Goal: Task Accomplishment & Management: Manage account settings

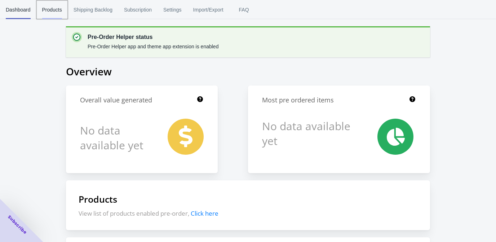
click at [44, 8] on span "Products" at bounding box center [52, 9] width 20 height 19
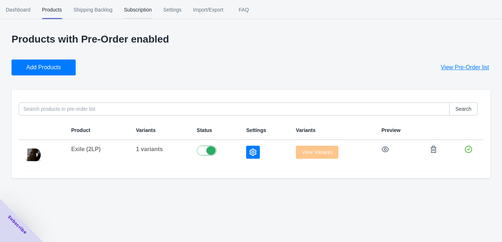
click at [146, 11] on span "Subscription" at bounding box center [138, 9] width 28 height 19
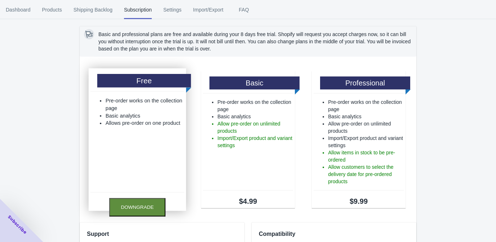
click at [133, 207] on button "Downgrade" at bounding box center [137, 207] width 56 height 18
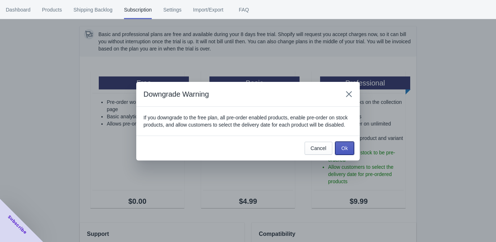
click at [344, 151] on span "Ok" at bounding box center [344, 148] width 6 height 6
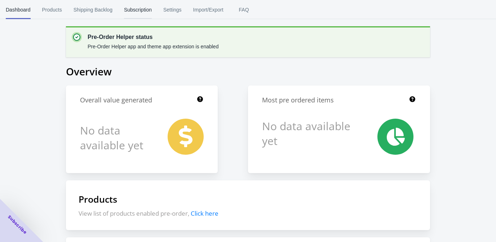
click at [143, 7] on span "Subscription" at bounding box center [138, 9] width 28 height 19
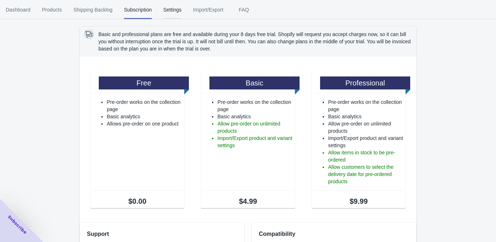
click at [175, 12] on span "Settings" at bounding box center [172, 9] width 18 height 19
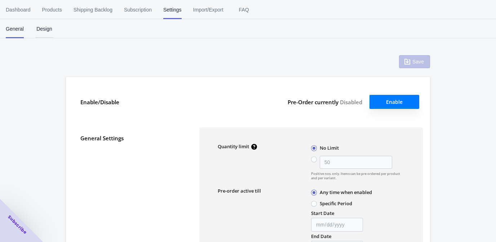
type input "50"
type textarea "Item is added to cart"
type textarea "Inventory level is <qty>. Some of the items will be pre-ordered."
type textarea "Only <qty> items left in stock."
type textarea "A maximum of <qty> products can be pre ordered."
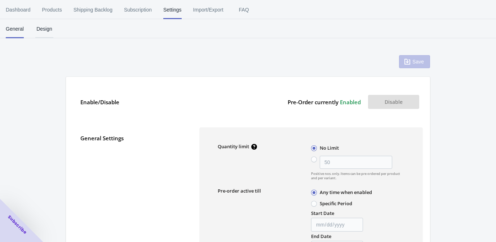
click at [49, 31] on span "Design" at bounding box center [44, 28] width 18 height 19
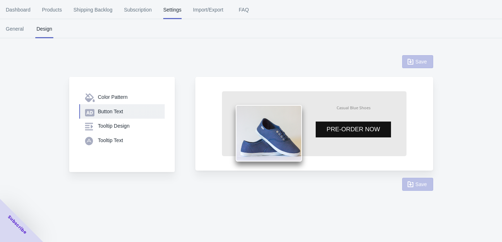
click at [119, 111] on div "Button Text" at bounding box center [128, 111] width 61 height 7
select select "4"
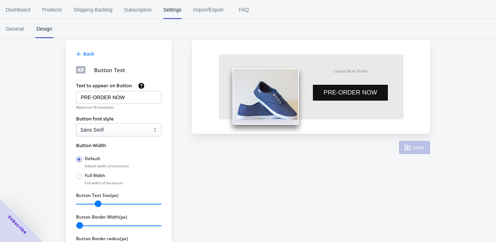
scroll to position [37, 0]
click at [98, 175] on label "Full Width" at bounding box center [95, 175] width 21 height 6
click at [78, 174] on input "Full Width" at bounding box center [78, 174] width 0 height 0
radio input "true"
radio input "false"
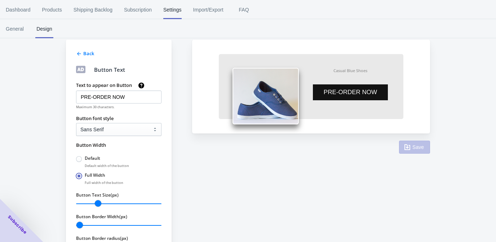
scroll to position [66, 0]
click at [410, 150] on icon "button" at bounding box center [407, 146] width 7 height 7
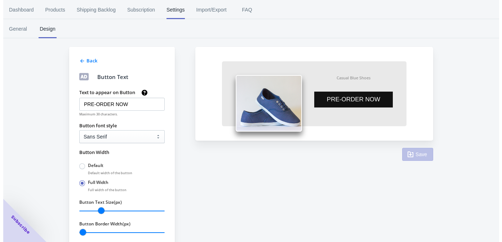
scroll to position [0, 0]
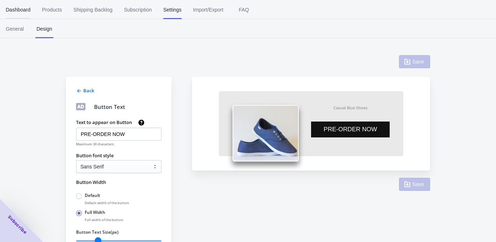
click at [18, 12] on span "Dashboard" at bounding box center [18, 9] width 25 height 19
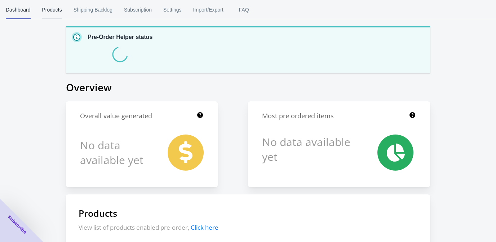
click at [53, 12] on span "Products" at bounding box center [52, 9] width 20 height 19
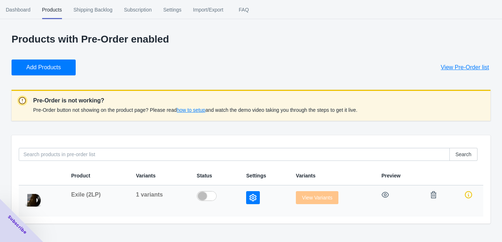
click at [200, 194] on label at bounding box center [216, 195] width 38 height 9
checkbox input "true"
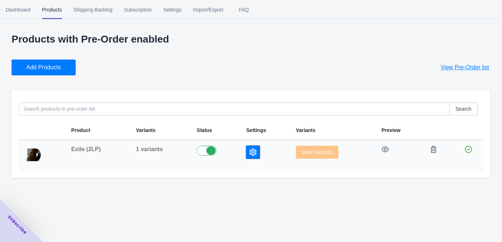
click at [251, 153] on icon "button" at bounding box center [252, 151] width 7 height 7
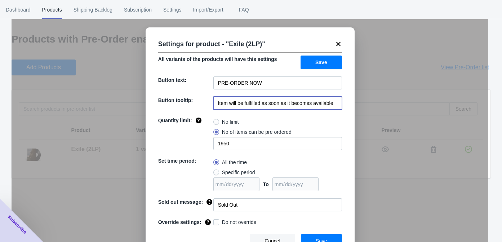
click at [248, 100] on input "Item will be fulfilled as soon as it becomes available" at bounding box center [277, 103] width 129 height 13
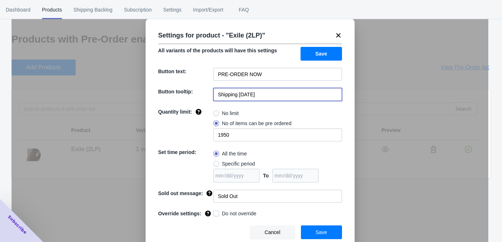
type input "Shipping [DATE]"
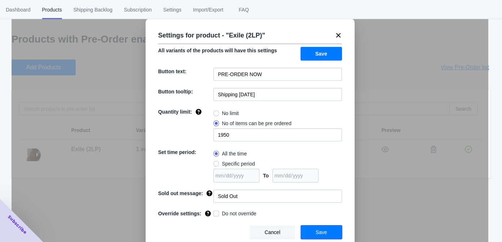
click at [304, 229] on button "Save" at bounding box center [321, 232] width 41 height 14
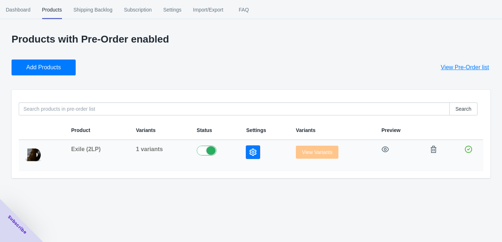
click at [251, 152] on icon "button" at bounding box center [252, 151] width 7 height 7
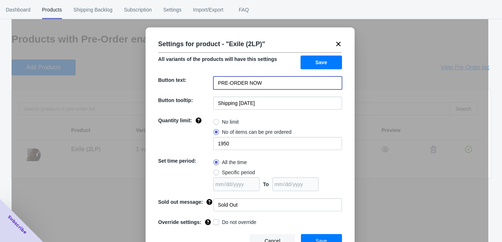
click at [222, 83] on input "PRE-ORDER NOW" at bounding box center [277, 82] width 129 height 13
type input "Pre-Order Now"
click at [307, 58] on button "Save" at bounding box center [321, 62] width 41 height 14
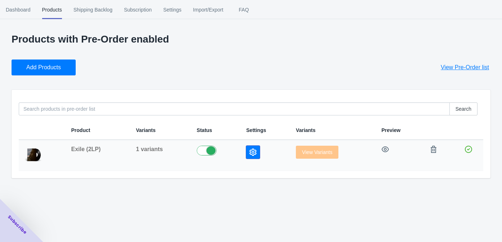
click at [250, 156] on button "button" at bounding box center [253, 152] width 14 height 13
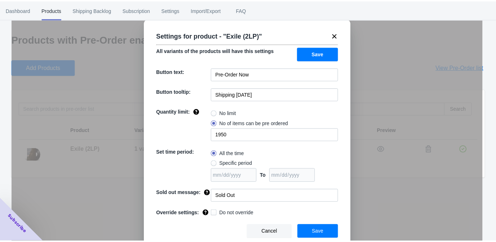
scroll to position [0, 0]
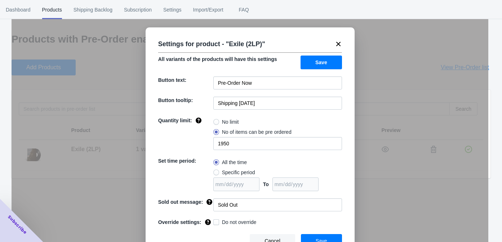
click at [335, 44] on icon at bounding box center [338, 43] width 7 height 7
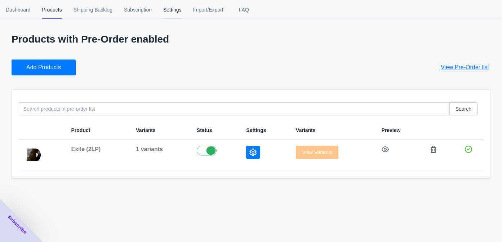
click at [180, 5] on span "Settings" at bounding box center [172, 9] width 18 height 19
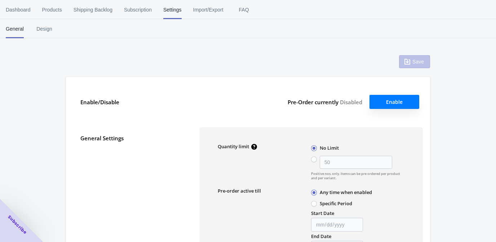
type input "50"
type textarea "Item is added to cart"
type textarea "Inventory level is <qty>. Some of the items will be pre-ordered."
type textarea "Only <qty> items left in stock."
type textarea "A maximum of <qty> products can be pre ordered."
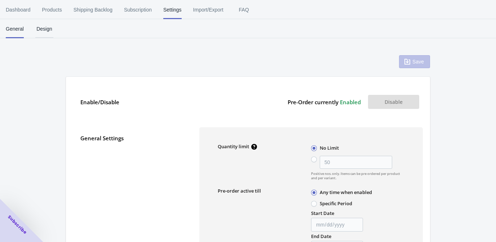
click at [45, 28] on span "Design" at bounding box center [44, 28] width 18 height 19
select select "4"
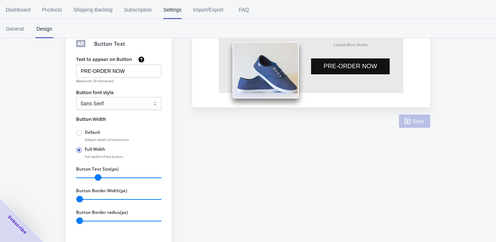
scroll to position [77, 0]
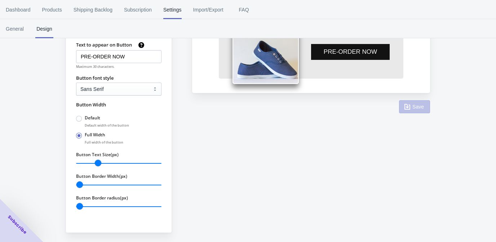
click at [97, 96] on div "Text to appear on Button PRE-ORDER NOW Maximum 30 characters. Button font style…" at bounding box center [115, 123] width 93 height 175
click at [98, 89] on select "Default Arial Times New Roman Courier Sans Serif" at bounding box center [118, 89] width 85 height 13
click at [76, 83] on select "Default Arial Times New Roman Courier Sans Serif" at bounding box center [118, 89] width 85 height 13
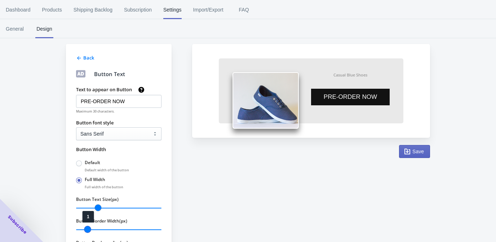
scroll to position [90, 0]
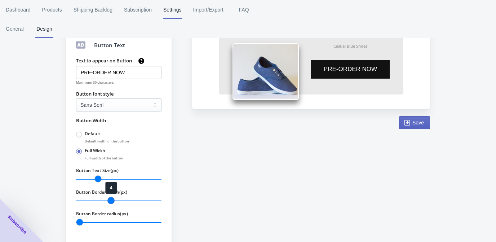
drag, startPoint x: 79, startPoint y: 200, endPoint x: 112, endPoint y: 201, distance: 33.5
click at [112, 201] on input "Button Border Width(px)" at bounding box center [118, 200] width 85 height 9
click at [411, 123] on icon "button" at bounding box center [407, 122] width 7 height 7
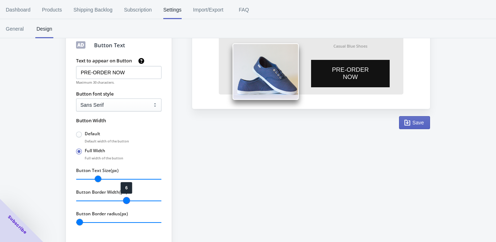
drag, startPoint x: 112, startPoint y: 198, endPoint x: 125, endPoint y: 198, distance: 13.3
click at [125, 198] on input "Button Border Width(px)" at bounding box center [118, 200] width 85 height 9
click at [416, 120] on span "Save" at bounding box center [418, 123] width 12 height 6
drag, startPoint x: 125, startPoint y: 201, endPoint x: 134, endPoint y: 201, distance: 8.3
type input "7"
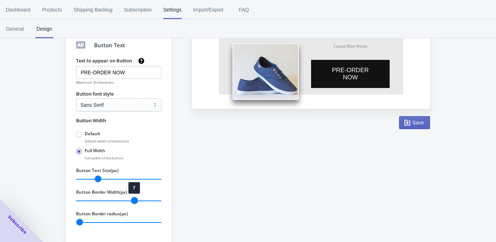
click at [134, 201] on input "Button Border Width(px)" at bounding box center [118, 200] width 85 height 9
click at [423, 121] on span "Save" at bounding box center [418, 123] width 12 height 6
drag, startPoint x: 81, startPoint y: 222, endPoint x: 95, endPoint y: 222, distance: 14.1
click at [95, 222] on input "Button Border radius(px)" at bounding box center [118, 222] width 85 height 9
drag, startPoint x: 95, startPoint y: 222, endPoint x: 100, endPoint y: 222, distance: 4.7
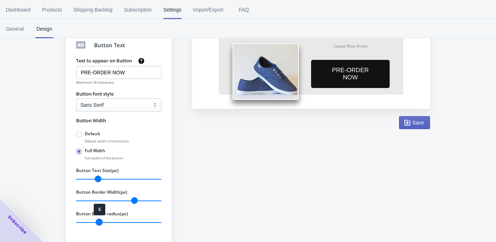
type input "5"
click at [100, 222] on input "Button Border radius(px)" at bounding box center [118, 222] width 85 height 9
click at [413, 121] on span "Save" at bounding box center [418, 123] width 12 height 6
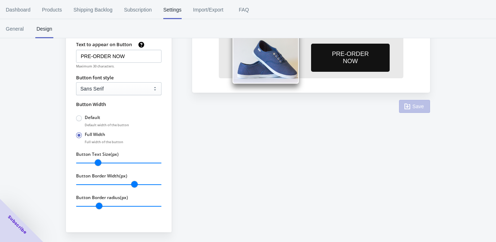
scroll to position [62, 0]
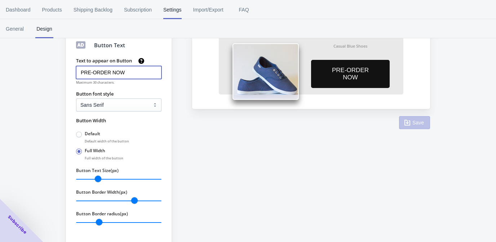
click at [117, 75] on input "PRE-ORDER NOW" at bounding box center [118, 72] width 85 height 13
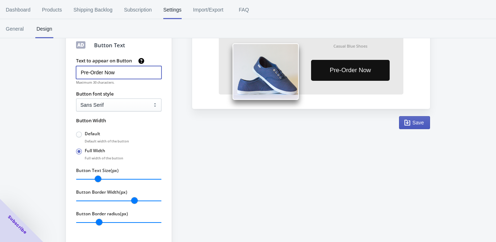
type input "Pre-Order Now"
click at [423, 120] on span "Save" at bounding box center [418, 123] width 12 height 6
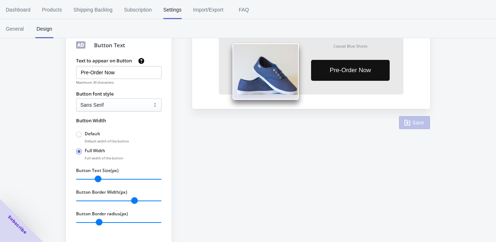
scroll to position [0, 0]
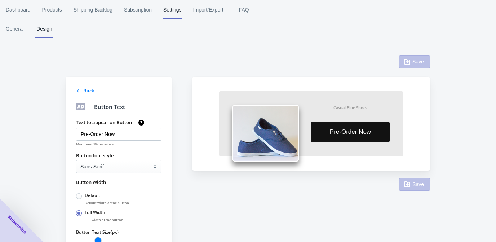
click at [82, 91] on div "Back" at bounding box center [118, 89] width 87 height 9
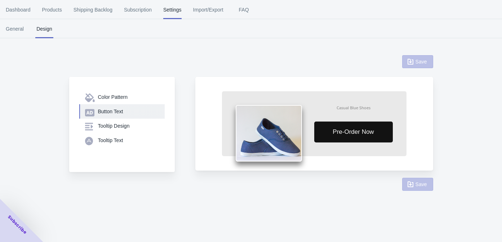
click at [102, 110] on div "Button Text" at bounding box center [128, 111] width 61 height 7
select select "4"
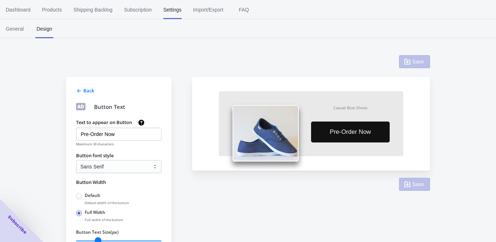
click at [82, 89] on div "Back" at bounding box center [118, 89] width 87 height 9
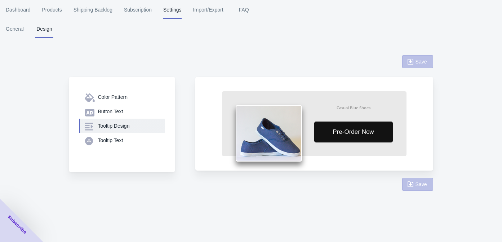
click at [105, 126] on div "Tooltip Design" at bounding box center [128, 125] width 61 height 7
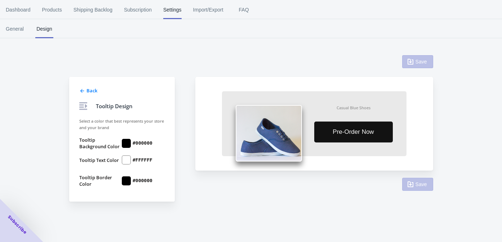
click at [80, 92] on icon at bounding box center [82, 91] width 6 height 6
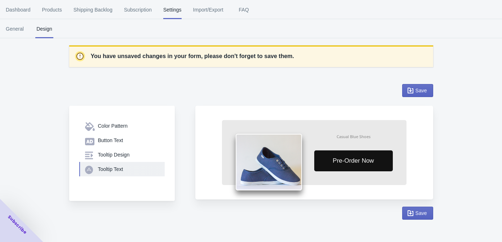
click at [102, 167] on div "Tooltip Text" at bounding box center [128, 168] width 61 height 7
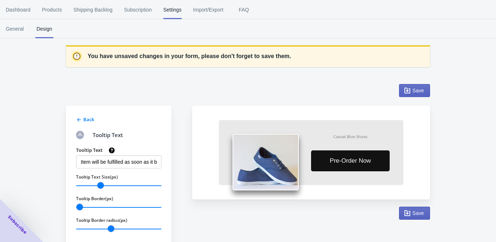
scroll to position [22, 0]
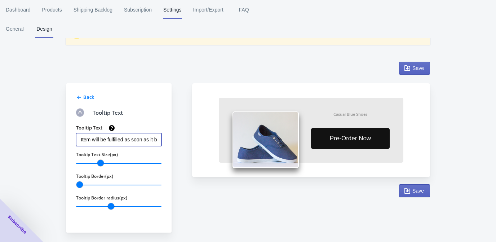
click at [98, 137] on input "Item will be fulfilled as soon as it becomes available" at bounding box center [118, 139] width 85 height 13
type input "I"
type input "Shipping [DATE]"
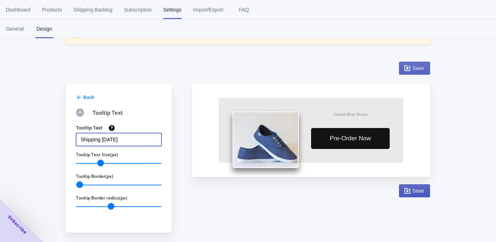
click at [407, 188] on icon "button" at bounding box center [407, 191] width 6 height 6
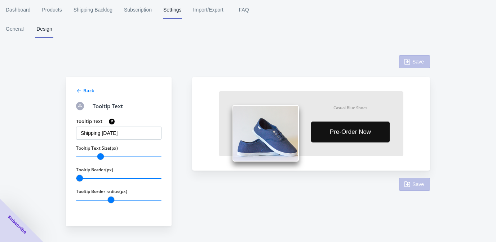
scroll to position [0, 0]
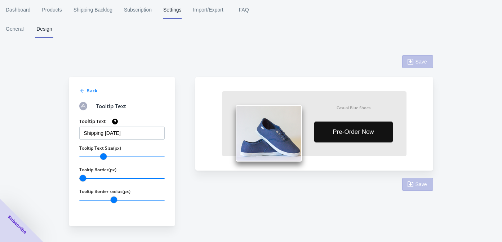
click at [78, 89] on div "Back" at bounding box center [121, 89] width 87 height 9
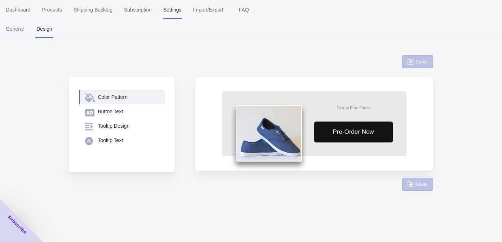
click at [93, 99] on icon "button" at bounding box center [90, 97] width 10 height 9
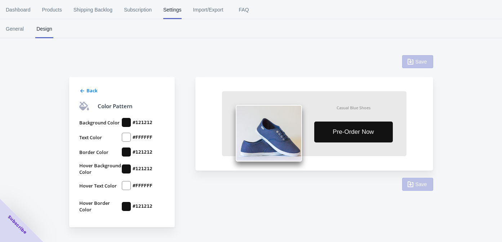
click at [83, 90] on icon at bounding box center [82, 91] width 6 height 6
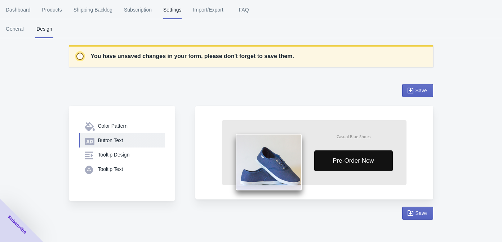
click at [94, 140] on icon "button" at bounding box center [89, 141] width 9 height 7
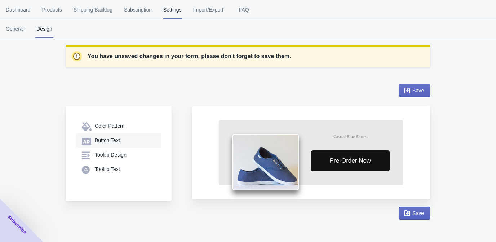
select select "4"
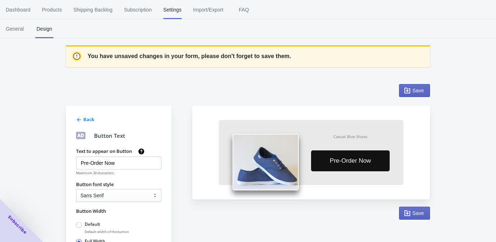
click at [80, 116] on div at bounding box center [79, 119] width 6 height 7
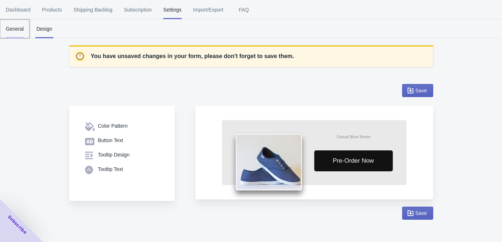
click at [15, 28] on span "General" at bounding box center [15, 28] width 18 height 19
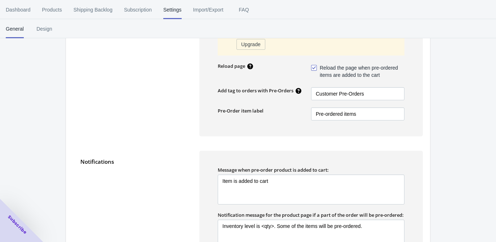
scroll to position [237, 0]
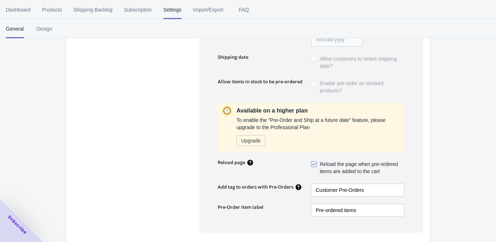
click at [315, 162] on span at bounding box center [314, 164] width 6 height 6
click at [313, 162] on input "Reload the page when pre-ordered items are added to the cart" at bounding box center [312, 162] width 0 height 0
checkbox input "false"
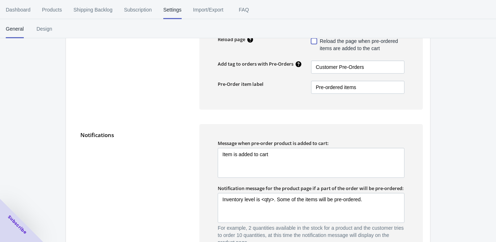
scroll to position [530, 0]
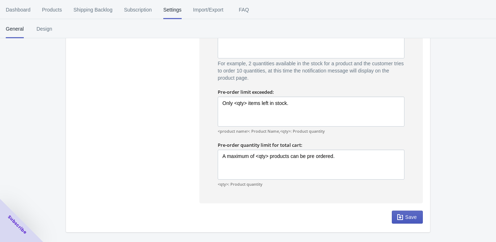
click at [409, 215] on span "Save" at bounding box center [411, 217] width 12 height 6
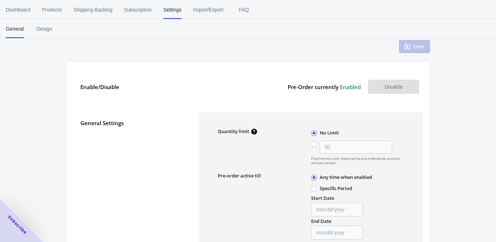
scroll to position [0, 0]
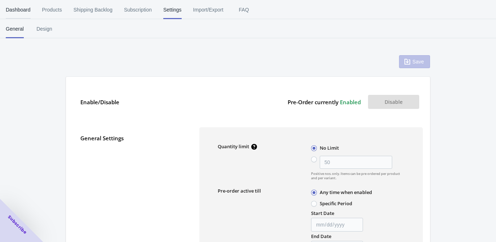
click at [20, 9] on span "Dashboard" at bounding box center [18, 9] width 25 height 19
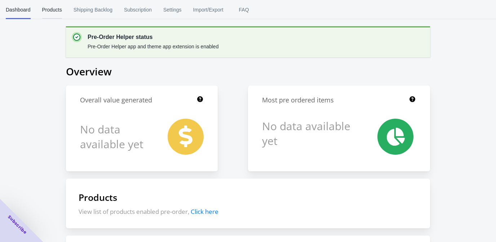
click at [50, 9] on span "Products" at bounding box center [52, 9] width 20 height 19
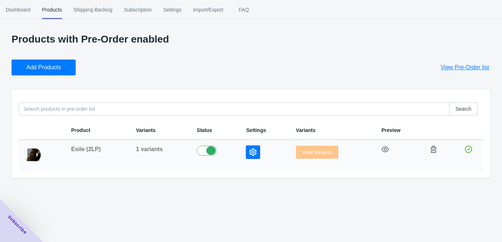
click at [250, 150] on icon "button" at bounding box center [252, 151] width 7 height 7
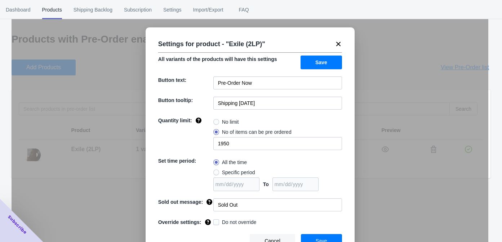
click at [106, 165] on div "Settings for product - " Exile (2LP) " All variants of the products will have t…" at bounding box center [250, 139] width 477 height 242
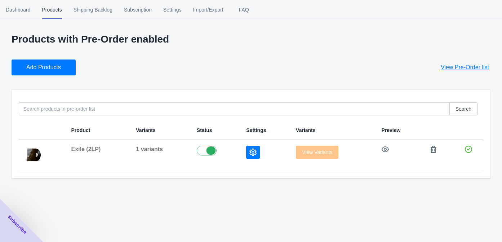
click at [48, 91] on div "Close dialog 👋 Join our B2B Ecommerce Community of 4000+ Subscribers Subscribe …" at bounding box center [251, 121] width 502 height 242
